Goal: Transaction & Acquisition: Purchase product/service

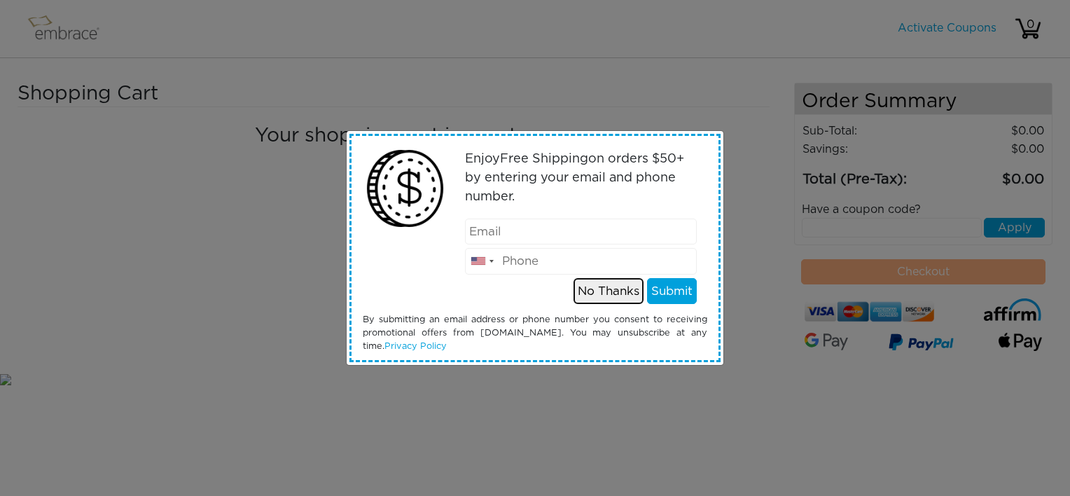
click at [592, 294] on button "No Thanks" at bounding box center [608, 291] width 70 height 27
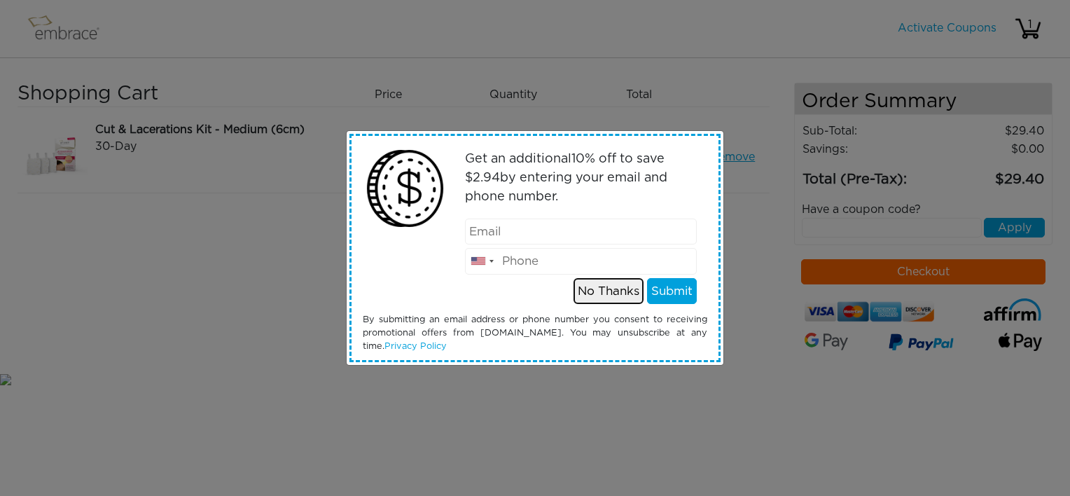
click at [608, 290] on button "No Thanks" at bounding box center [608, 291] width 70 height 27
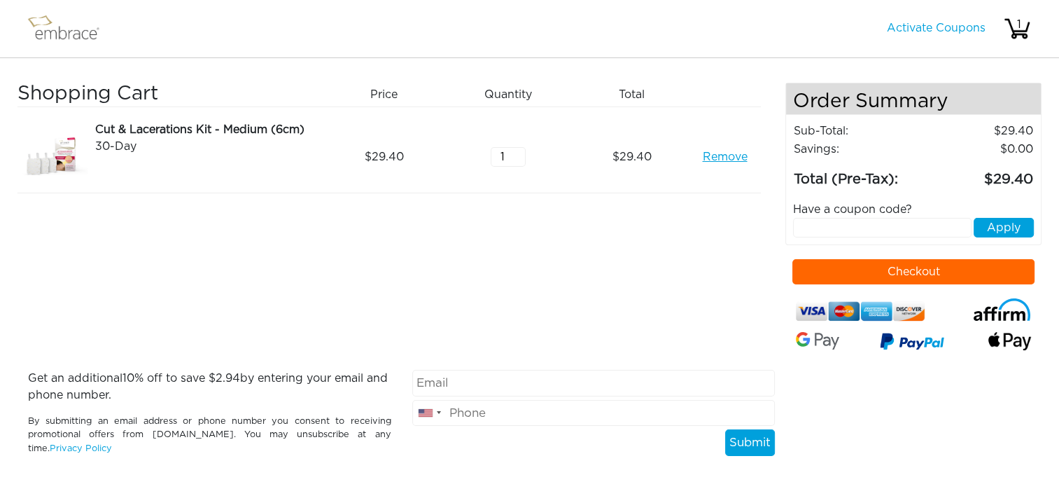
click at [826, 274] on button "Checkout" at bounding box center [913, 271] width 242 height 25
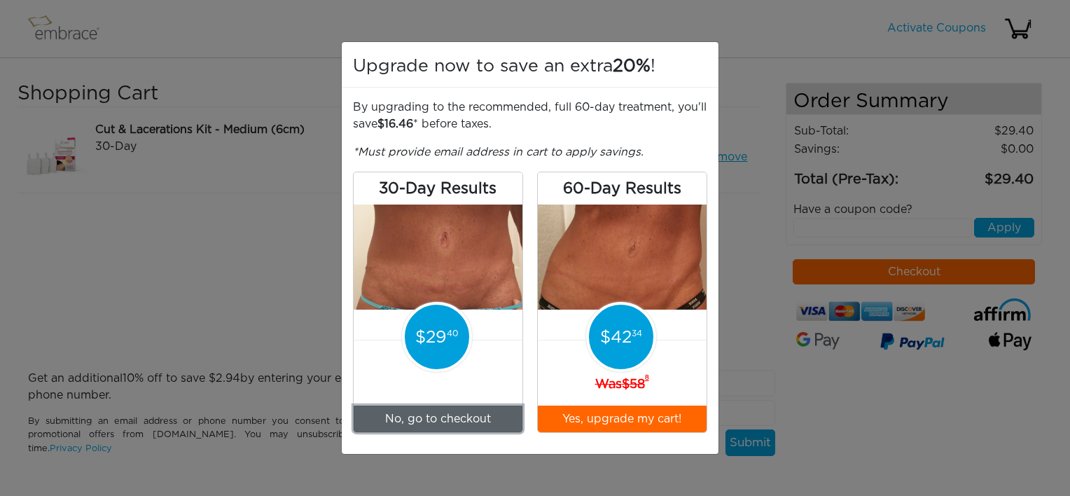
click at [459, 416] on link "No, go to checkout" at bounding box center [438, 418] width 169 height 27
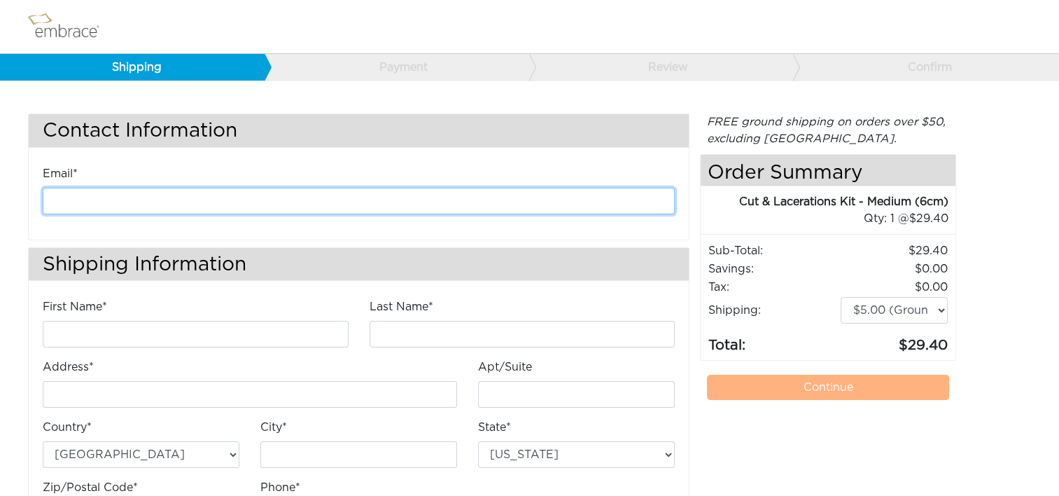
click at [297, 202] on input "email" at bounding box center [359, 201] width 632 height 27
type input "kanderson@diligenthealthsolutions.com"
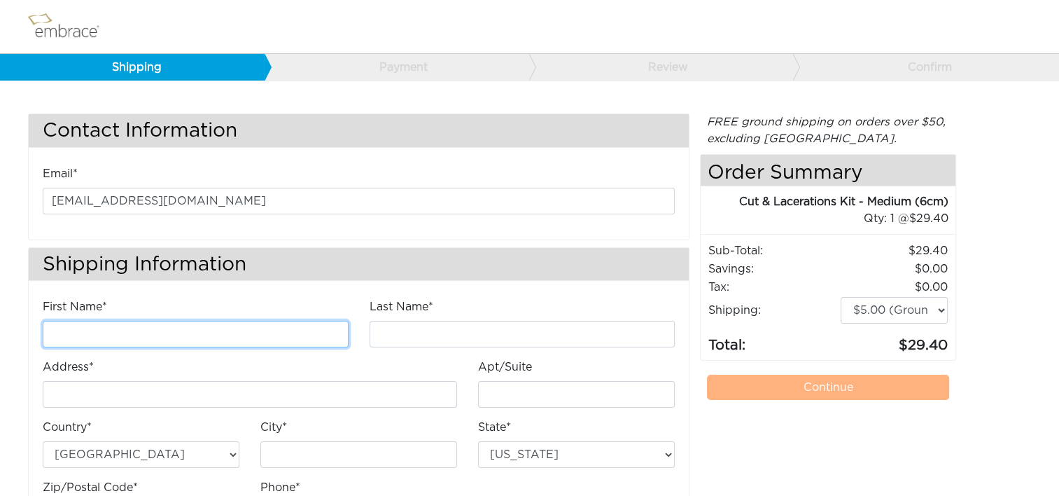
type input "Kathleen"
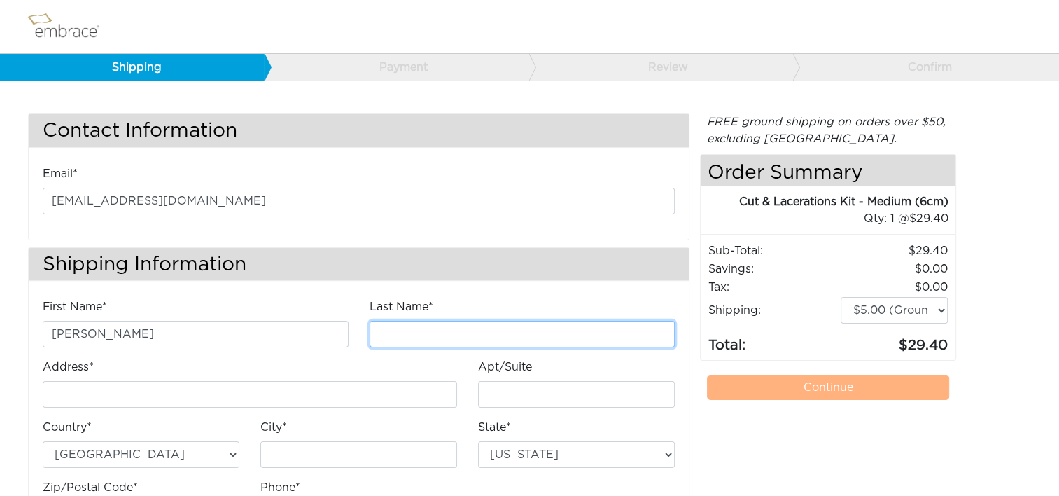
type input "Anderson"
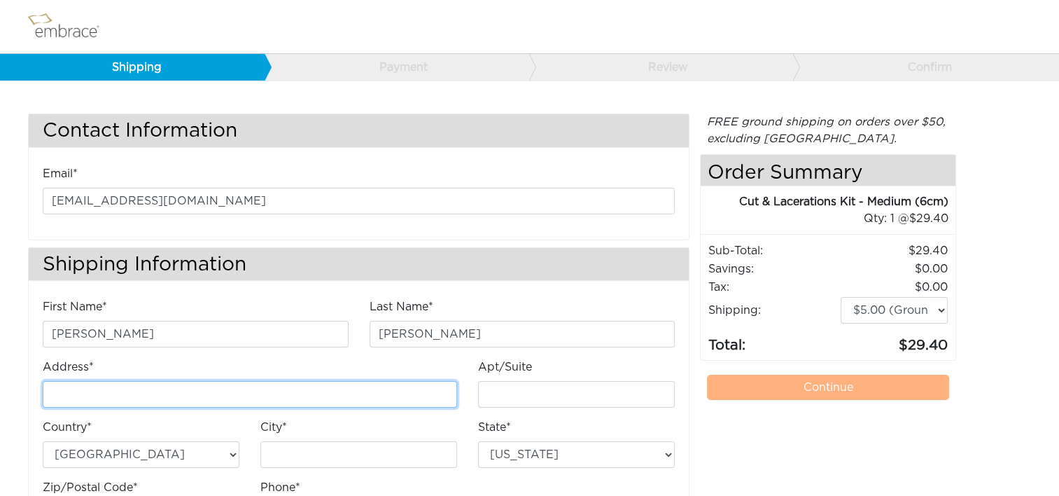
type input "4200 Lafayette Center Drive"
type input "E"
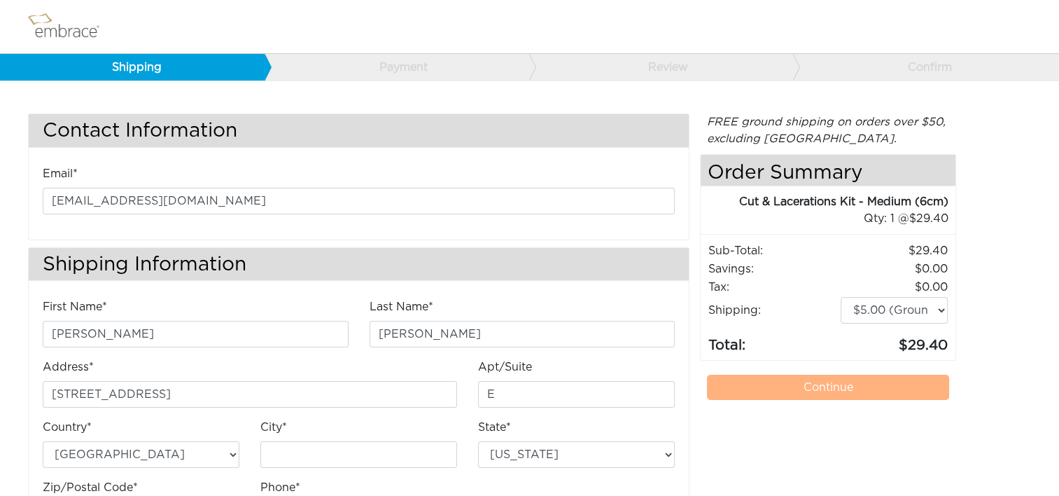
type input "Chantilly"
select select "VA"
type input "20151"
type input "7034490520"
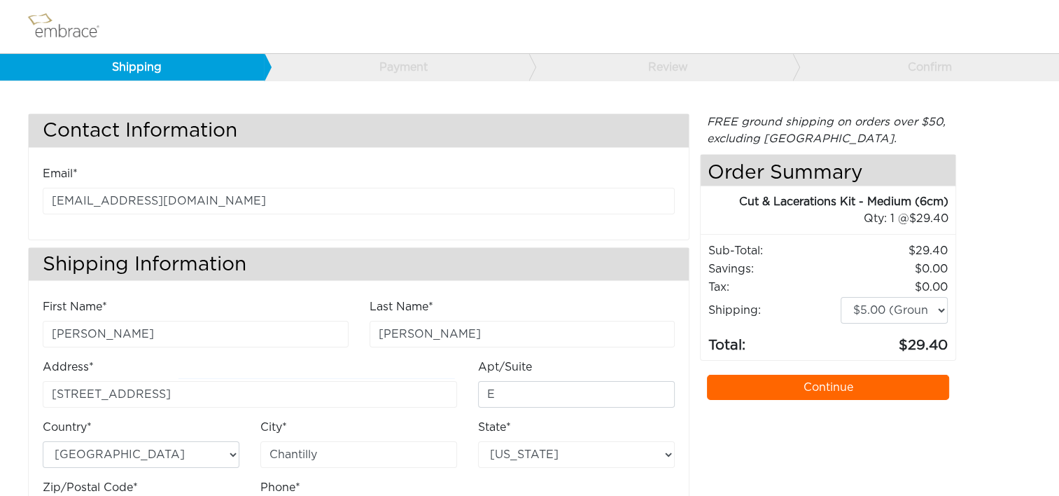
click at [854, 389] on link "Continue" at bounding box center [828, 387] width 242 height 25
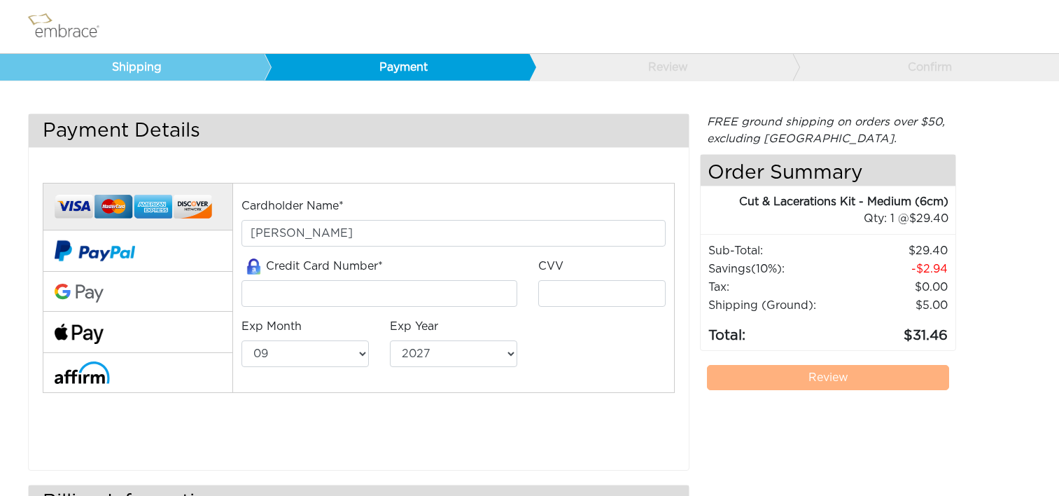
select select "9"
select select "2027"
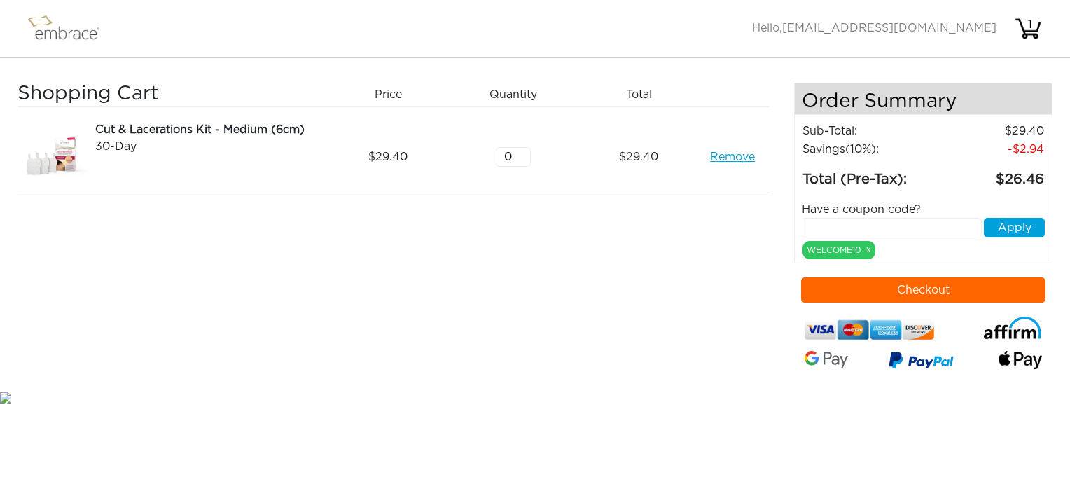
click at [522, 156] on input "0" at bounding box center [513, 157] width 35 height 20
click at [524, 151] on input "1" at bounding box center [513, 157] width 35 height 20
type input "2"
click at [524, 151] on input "2" at bounding box center [513, 157] width 35 height 20
click at [826, 221] on input "text" at bounding box center [892, 228] width 180 height 20
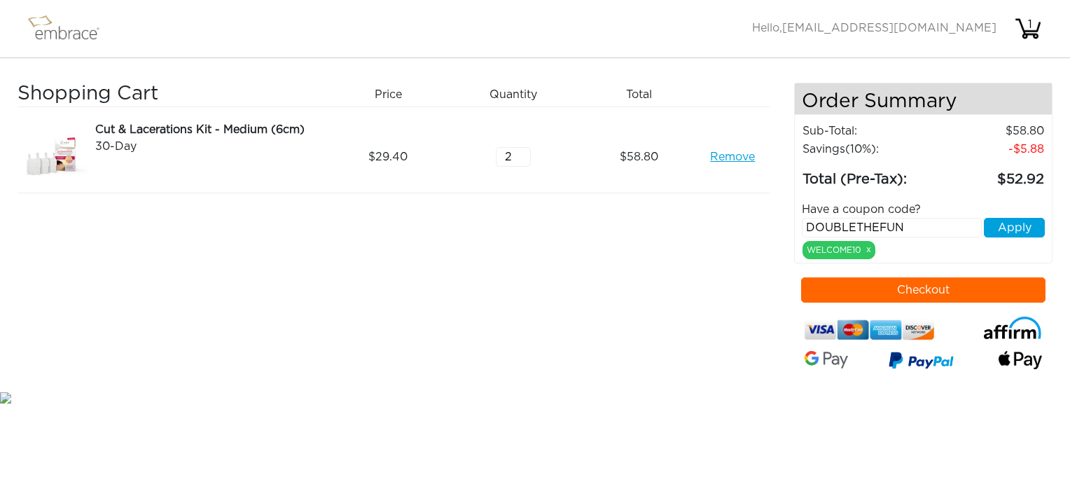
type input "DOUBLETHEFUN"
click at [1023, 221] on button "Apply" at bounding box center [1014, 228] width 61 height 20
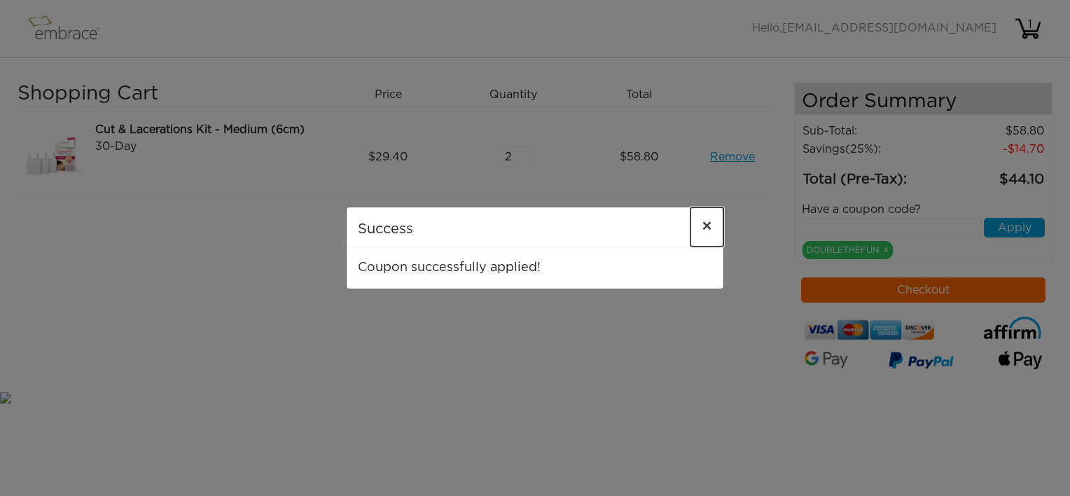
click at [706, 225] on span "×" at bounding box center [706, 226] width 11 height 17
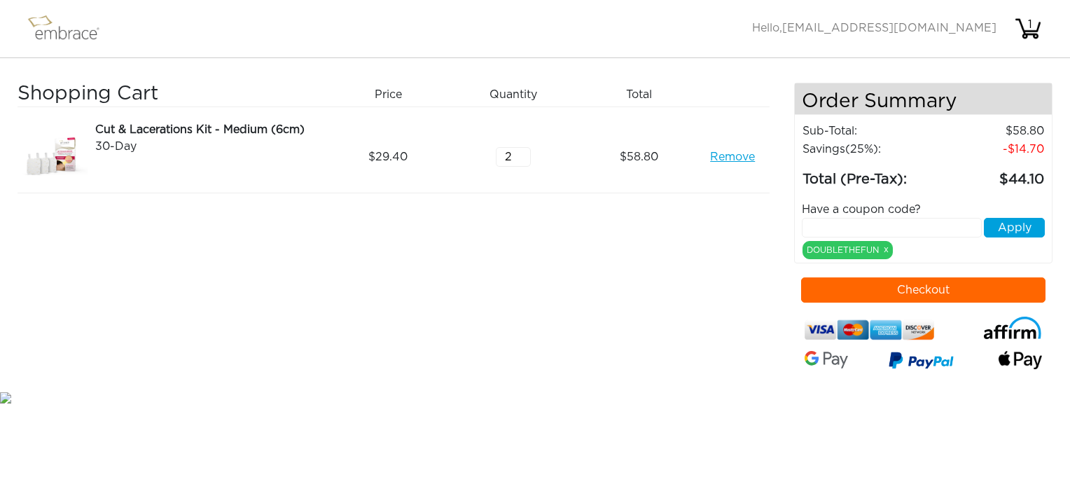
click at [726, 158] on link "Remove" at bounding box center [732, 156] width 45 height 17
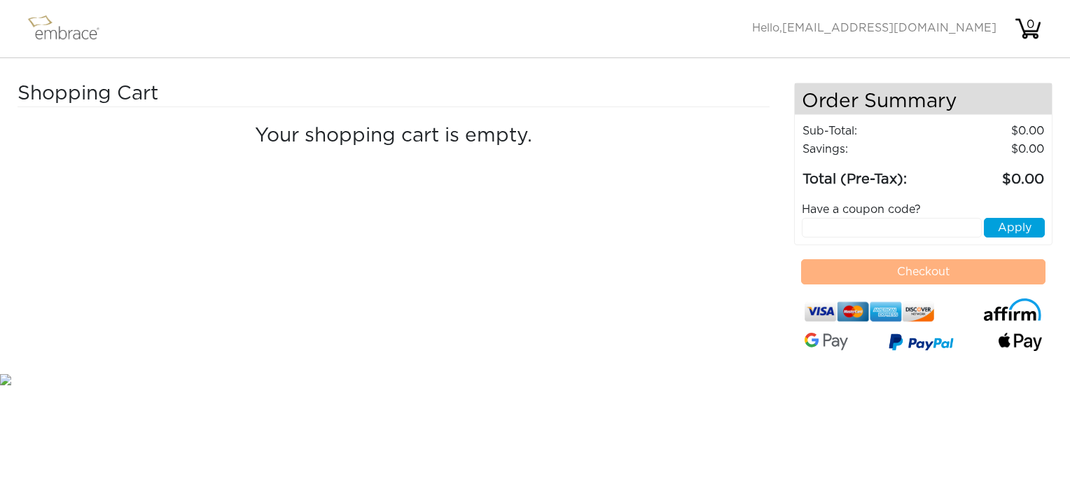
click at [53, 27] on img at bounding box center [70, 28] width 91 height 35
